Goal: Information Seeking & Learning: Find specific page/section

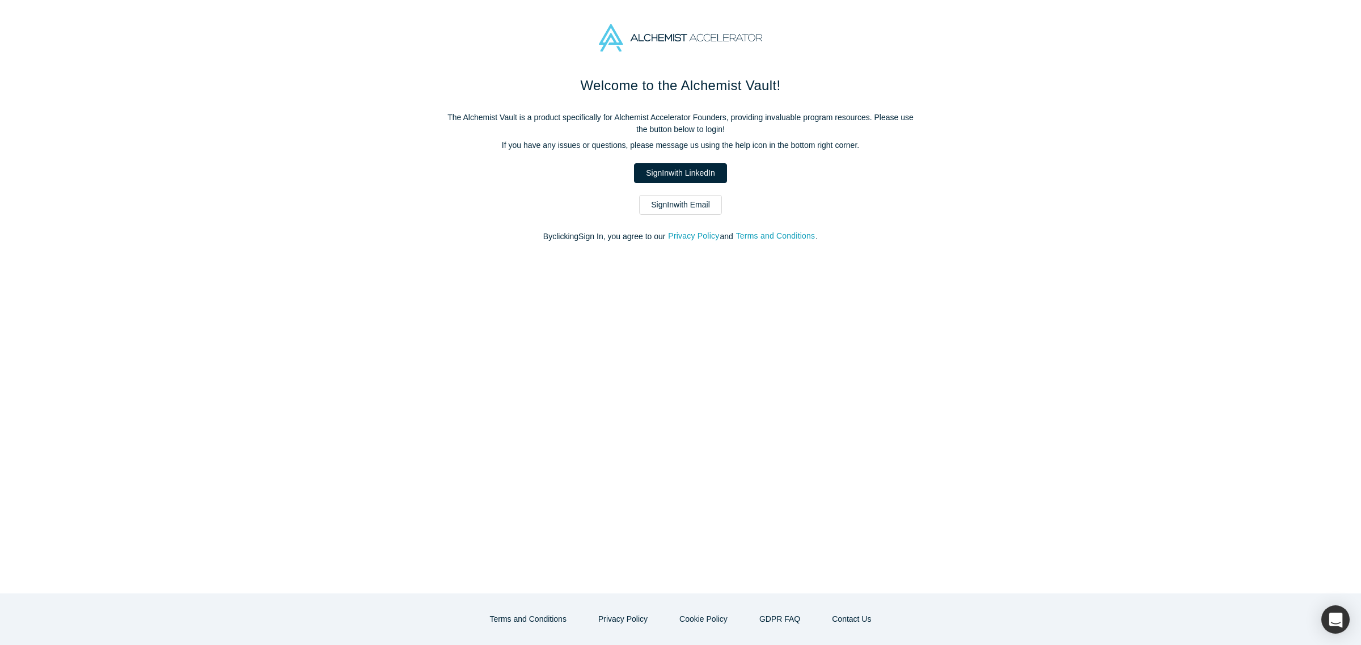
click at [705, 208] on link "Sign In with Email" at bounding box center [680, 205] width 83 height 20
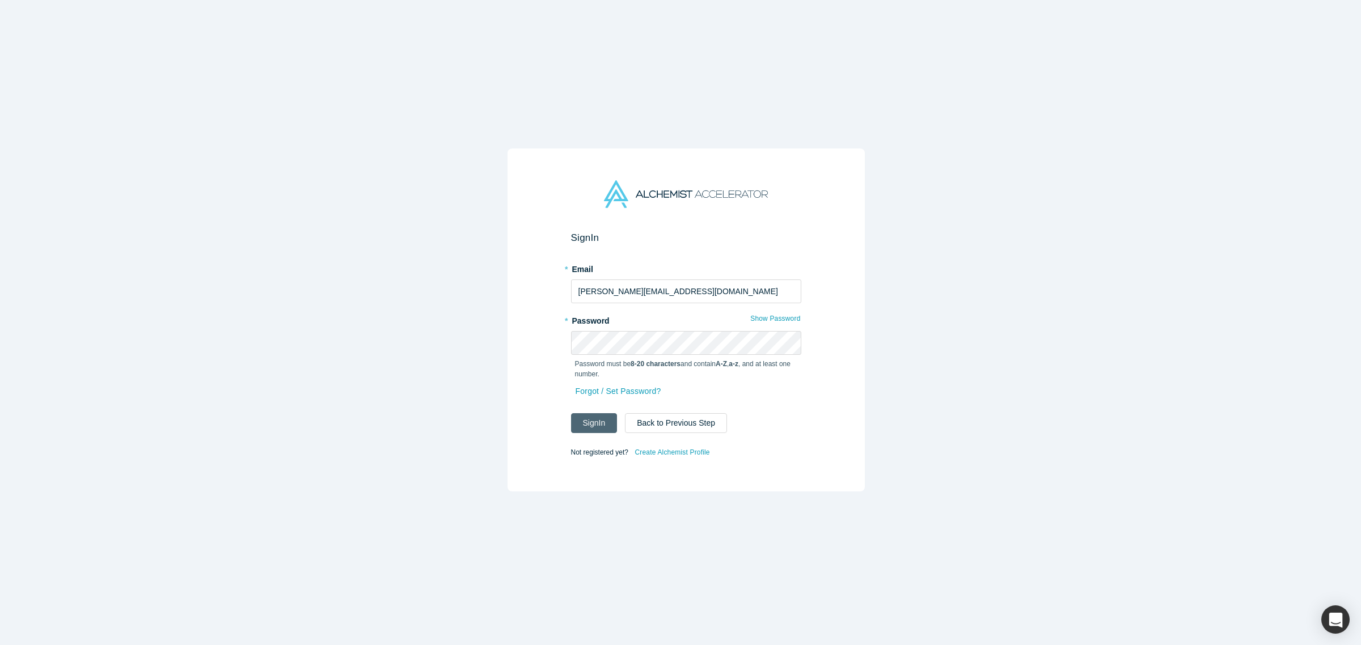
click at [583, 414] on button "Sign In" at bounding box center [594, 423] width 47 height 20
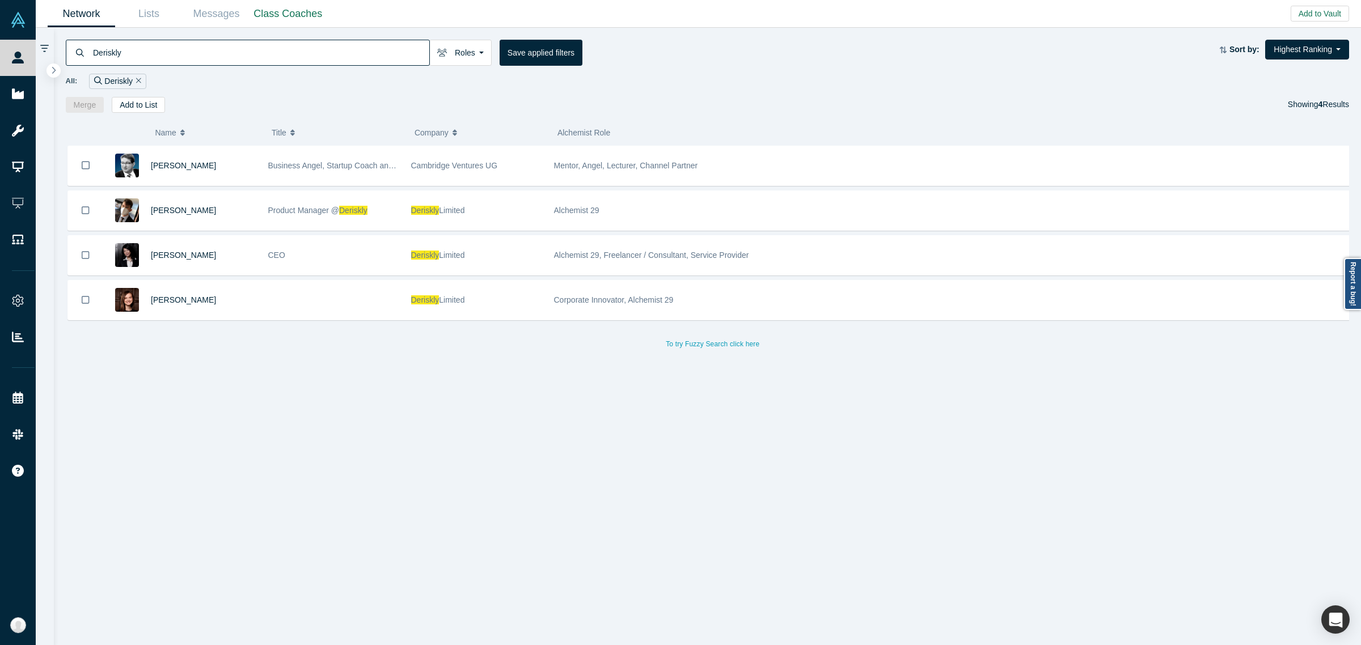
drag, startPoint x: 327, startPoint y: 463, endPoint x: 302, endPoint y: 377, distance: 89.8
click at [327, 463] on div "[PERSON_NAME] Business Angel, Startup Coach and best-selling author Cambridge V…" at bounding box center [713, 401] width 1295 height 511
click at [185, 52] on input "Deriskly" at bounding box center [260, 52] width 337 height 27
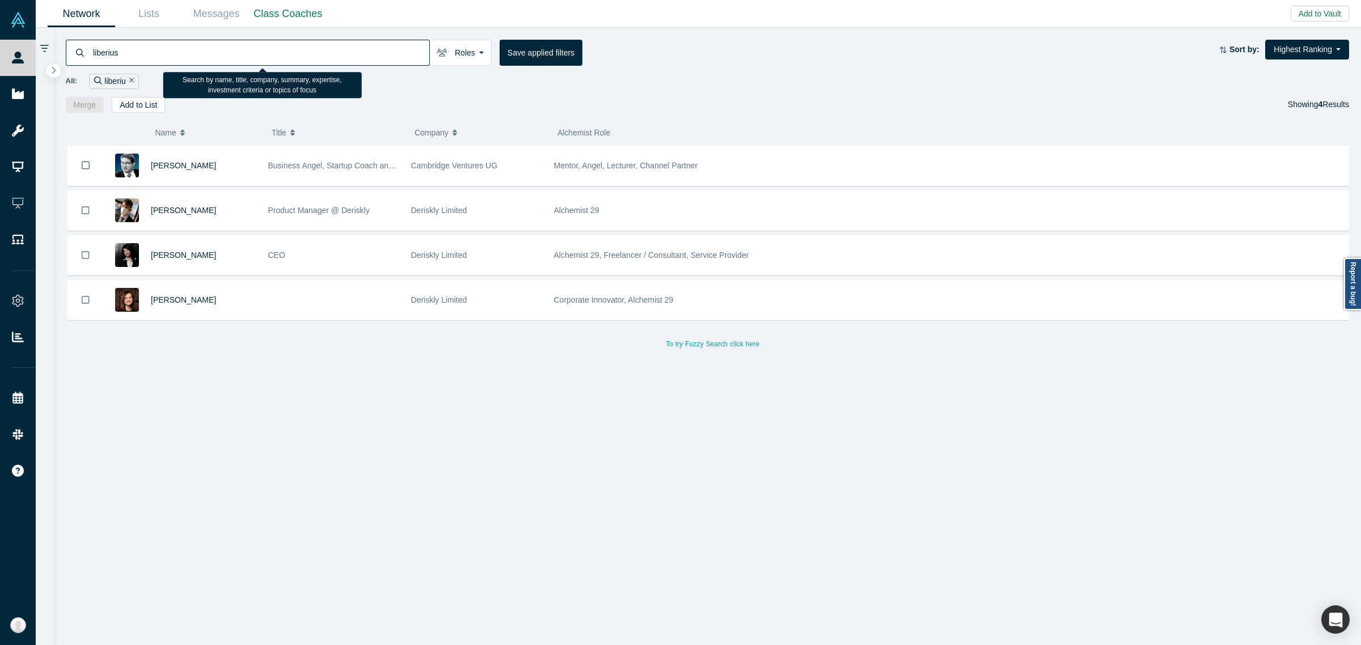
type input "liberius"
